Goal: Information Seeking & Learning: Learn about a topic

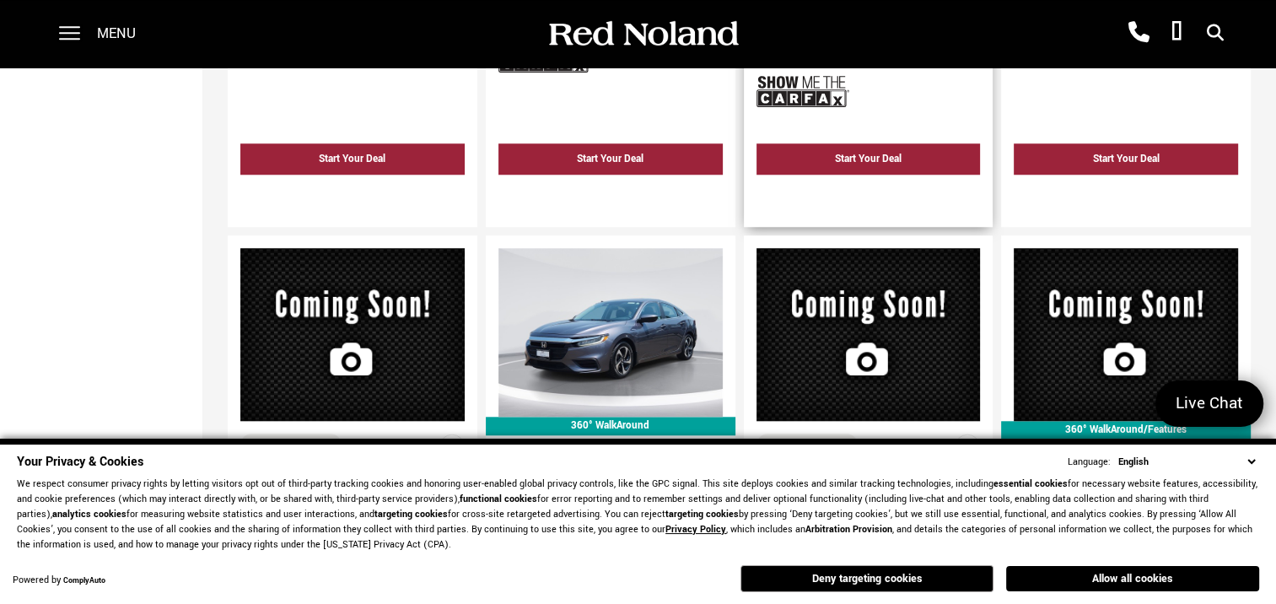
scroll to position [1602, 0]
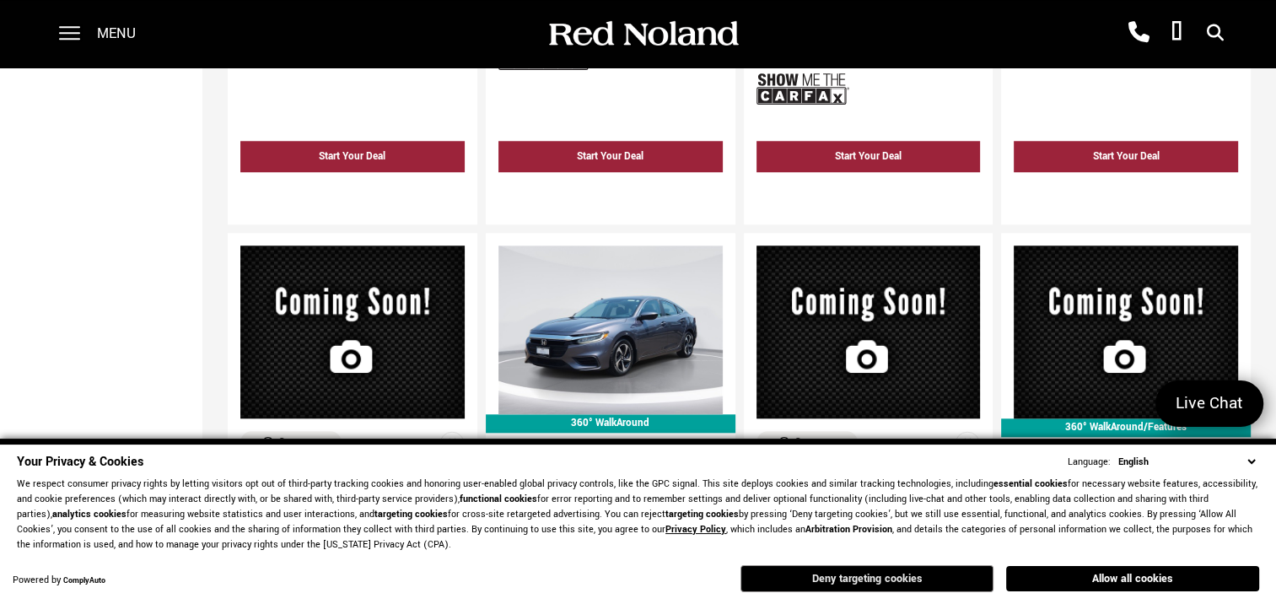
click at [897, 580] on button "Deny targeting cookies" at bounding box center [866, 578] width 253 height 27
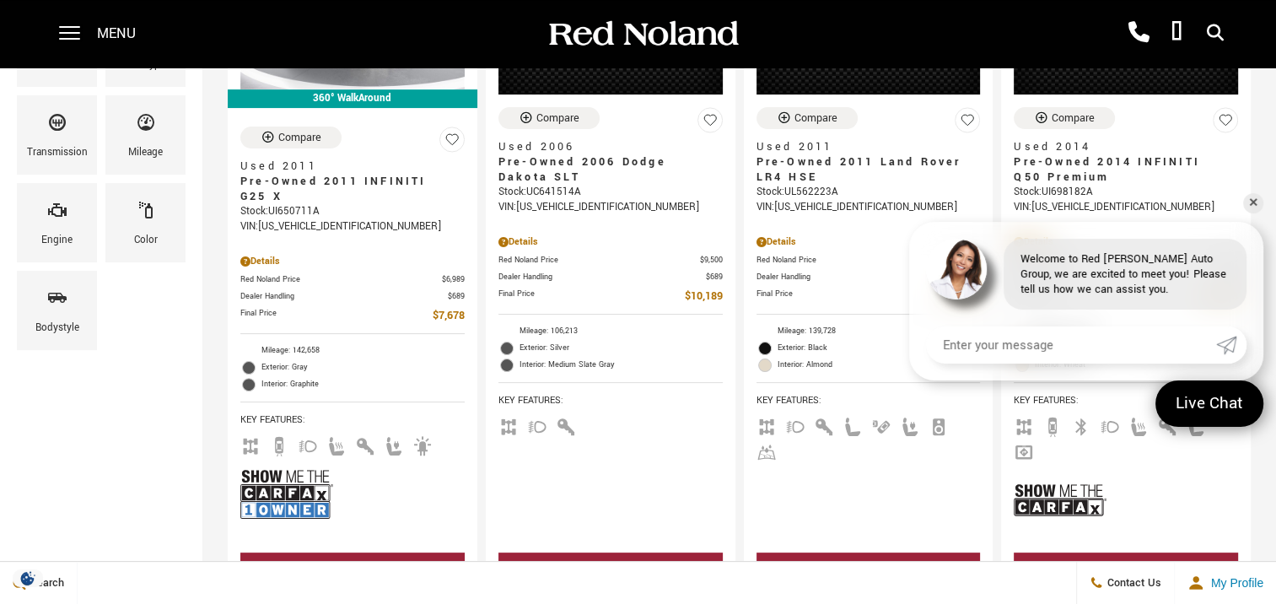
scroll to position [0, 0]
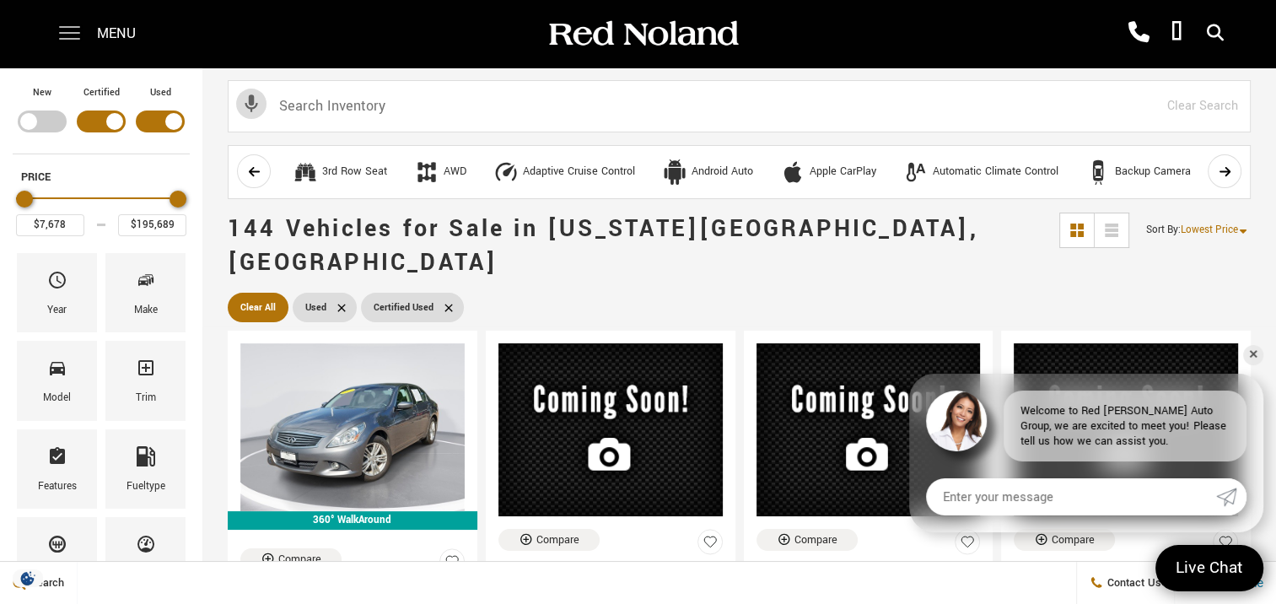
click at [64, 41] on span at bounding box center [69, 33] width 21 height 67
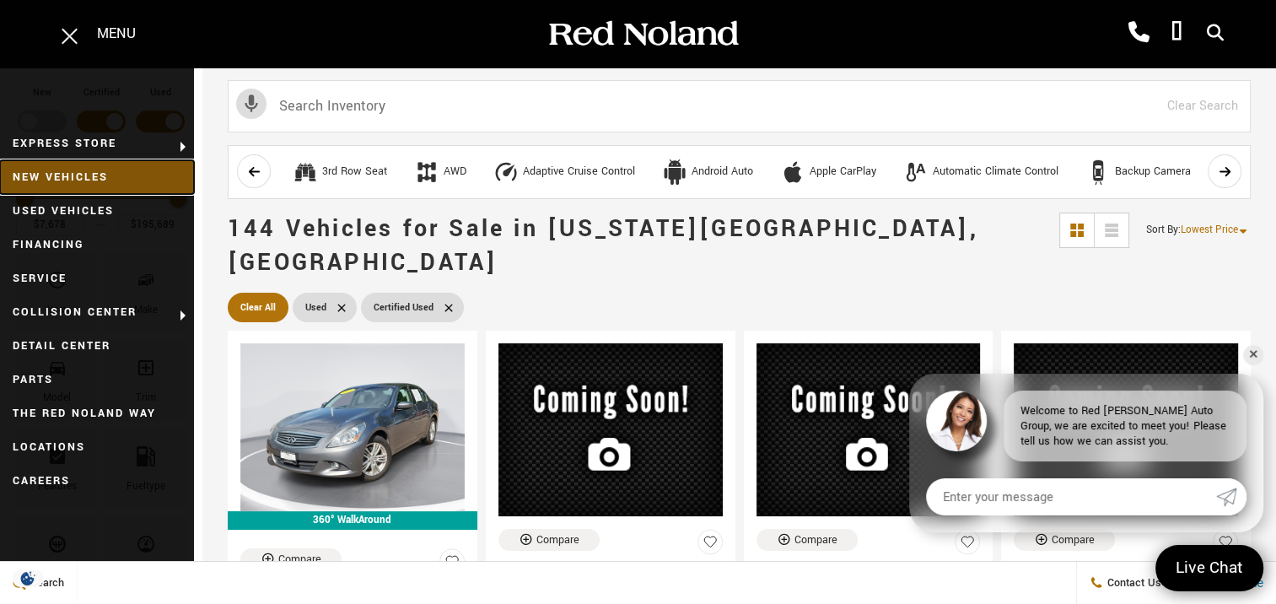
click at [84, 175] on link "New Vehicles" at bounding box center [97, 177] width 194 height 34
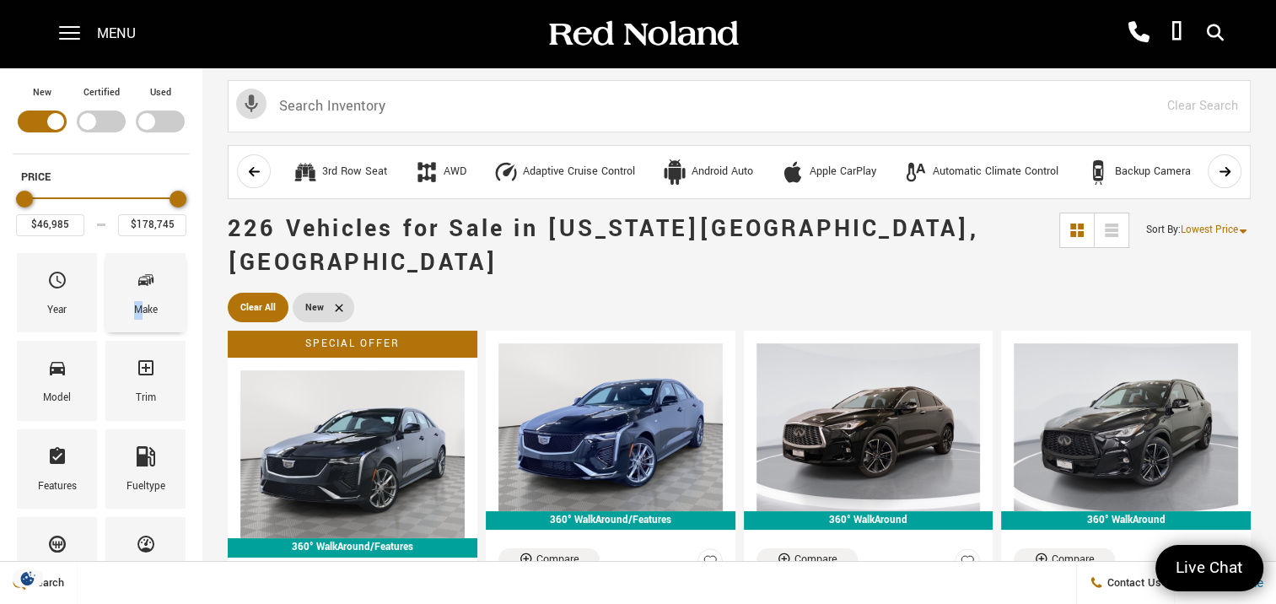
click at [143, 300] on div "Make" at bounding box center [145, 292] width 80 height 79
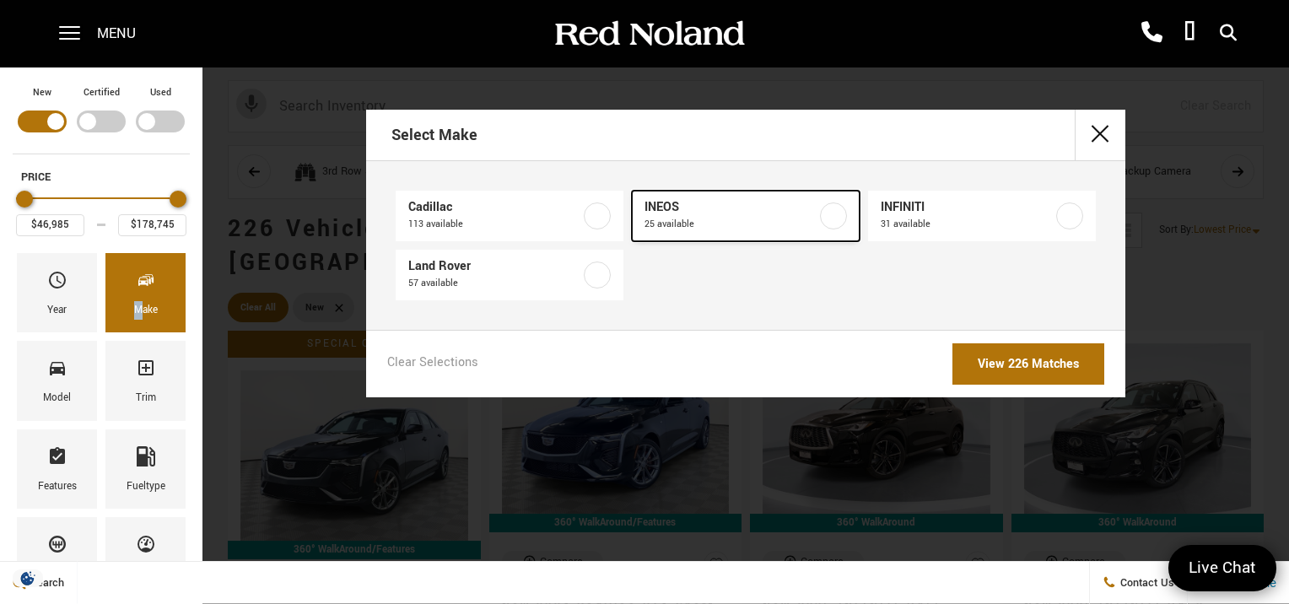
click at [832, 214] on label at bounding box center [833, 215] width 27 height 27
type input "$78,663"
type input "$99,640"
checkbox input "true"
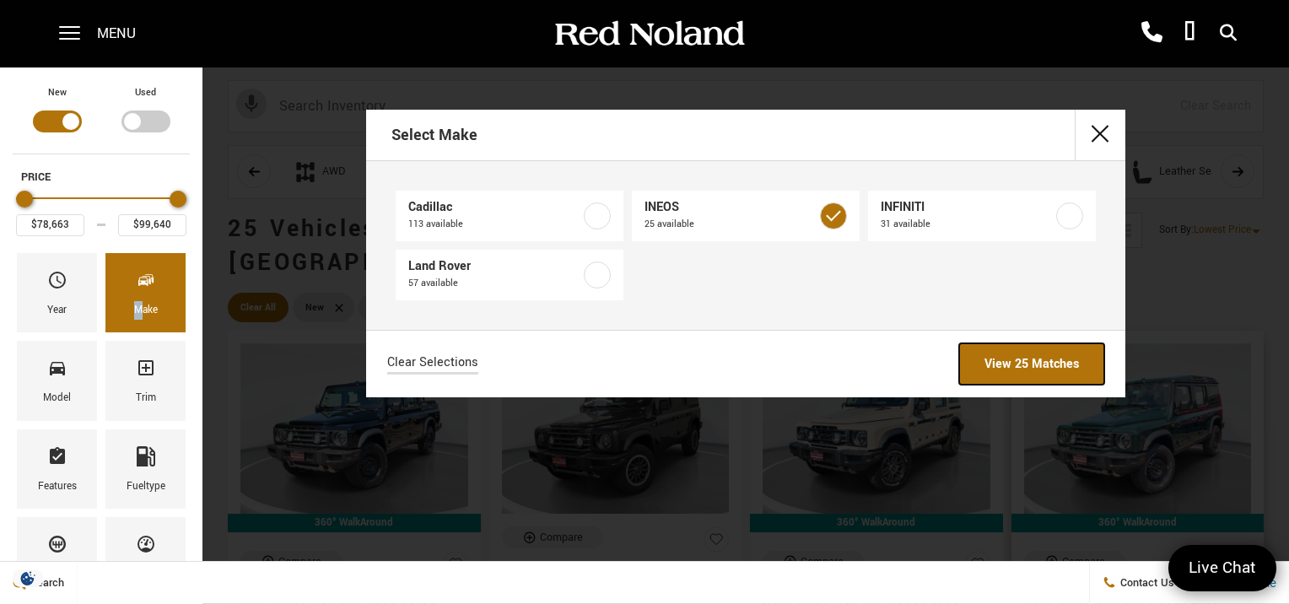
click at [1013, 366] on link "View 25 Matches" at bounding box center [1031, 363] width 145 height 41
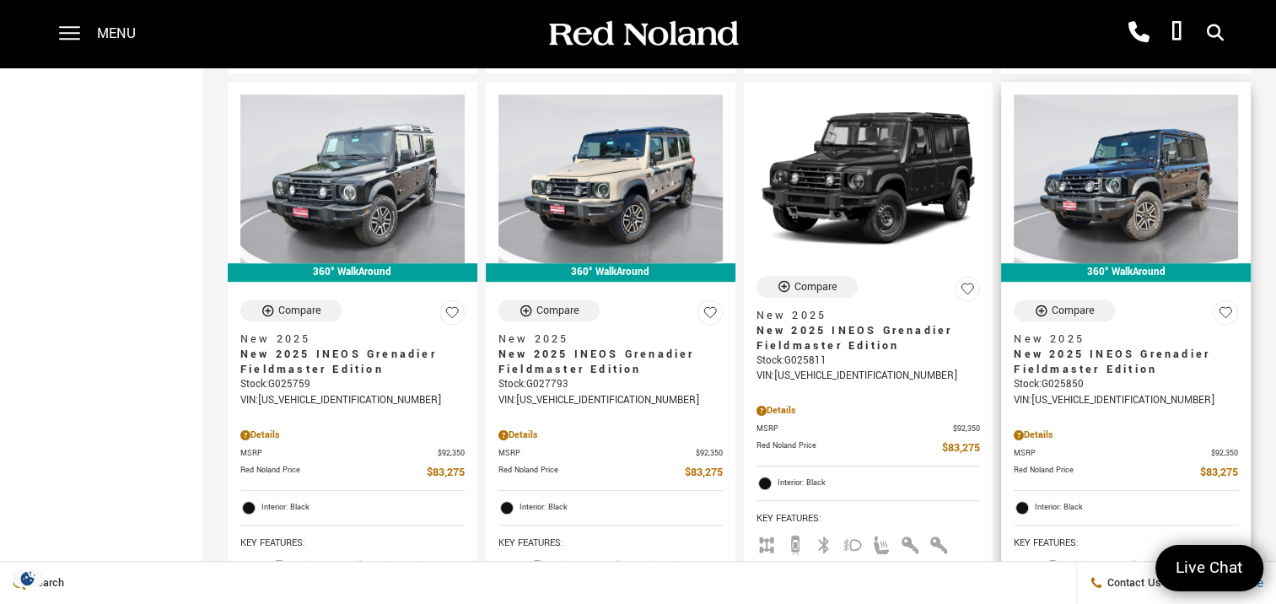
scroll to position [928, 0]
